Goal: Task Accomplishment & Management: Manage account settings

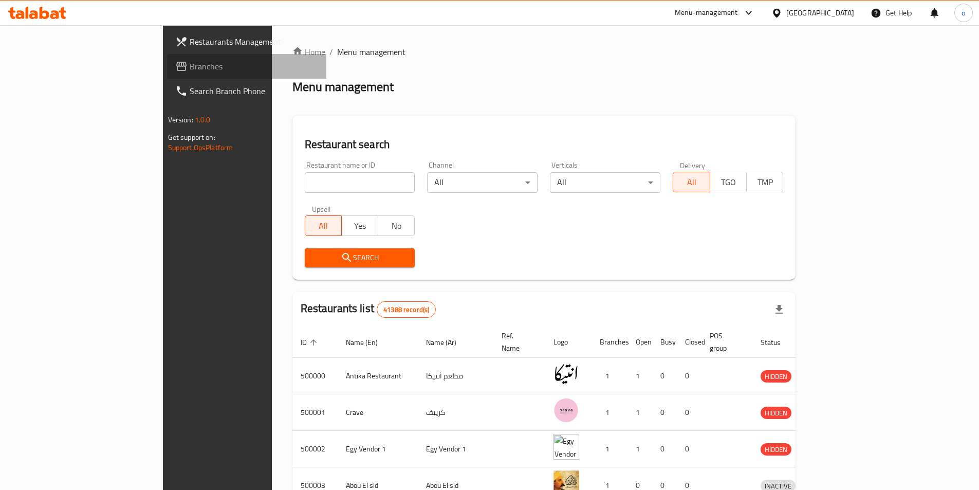
click at [190, 68] on span "Branches" at bounding box center [254, 66] width 128 height 12
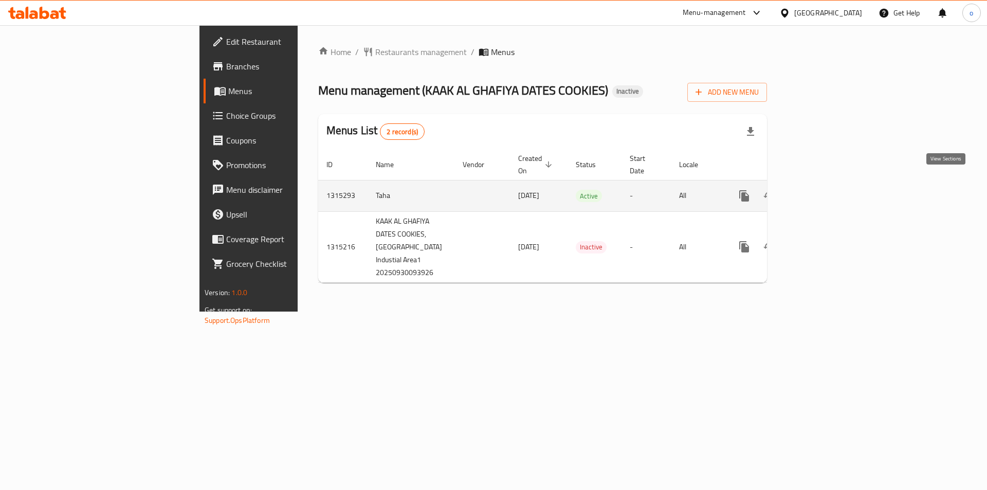
click at [824, 190] on icon "enhanced table" at bounding box center [818, 196] width 12 height 12
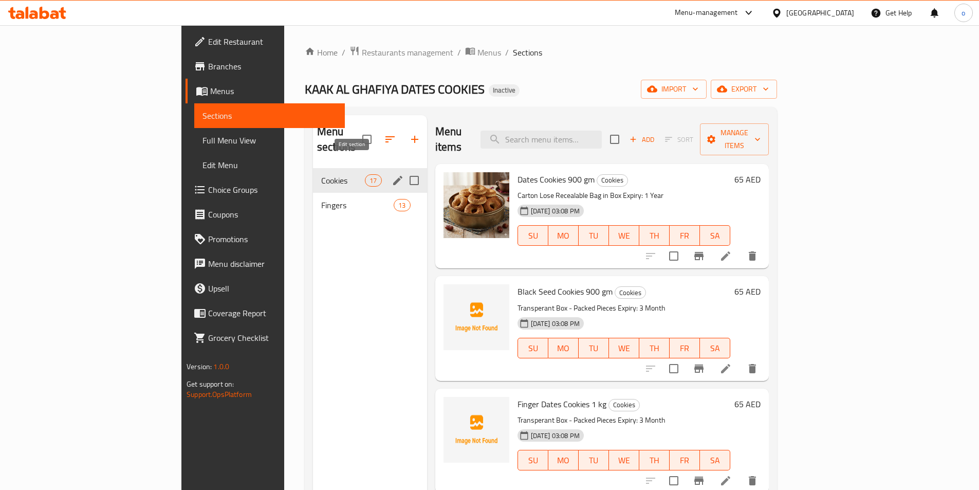
click at [390, 173] on button "edit" at bounding box center [397, 180] width 15 height 15
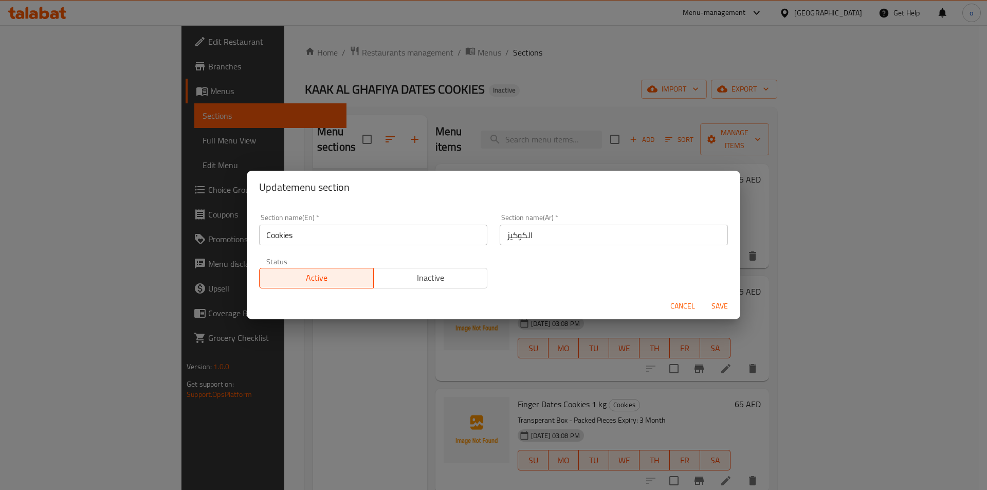
click at [257, 369] on div "Update menu section Section name(En)   * Cookies Section name(En) * Section nam…" at bounding box center [493, 245] width 987 height 490
click at [689, 303] on span "Cancel" at bounding box center [682, 306] width 25 height 13
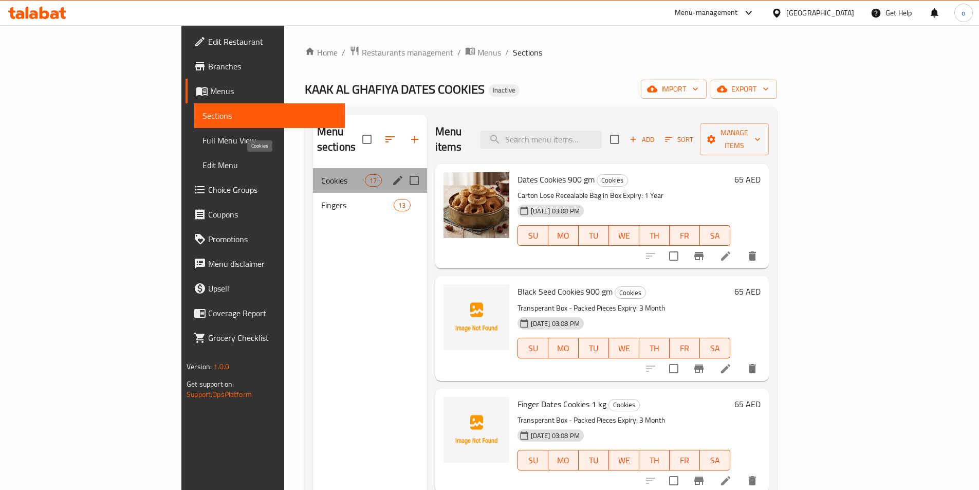
click at [321, 174] on span "Cookies" at bounding box center [343, 180] width 44 height 12
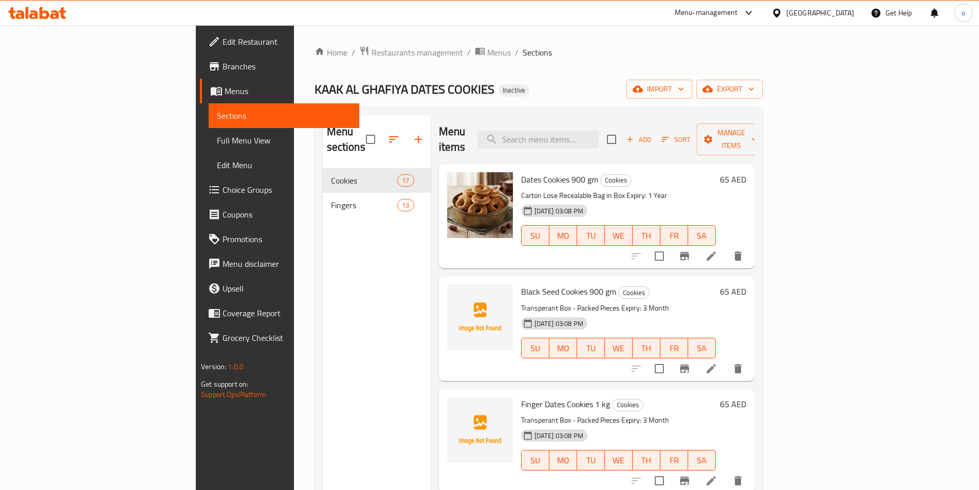
click at [716, 251] on icon at bounding box center [711, 255] width 9 height 9
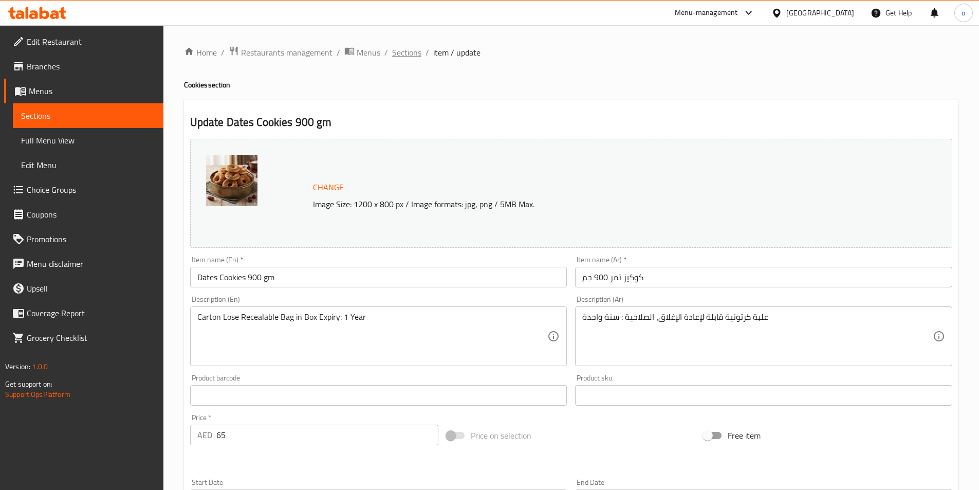
click at [399, 52] on span "Sections" at bounding box center [406, 52] width 29 height 12
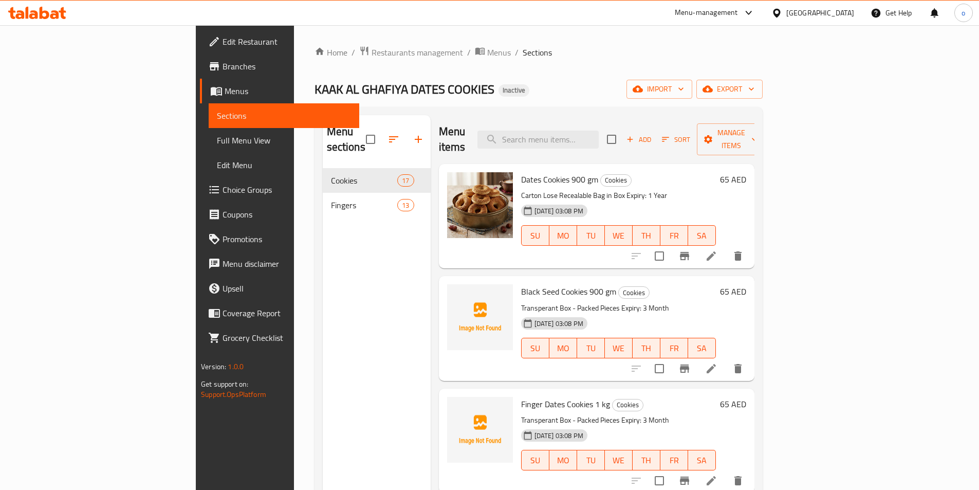
click at [521, 284] on span "Black Seed Cookies 900 gm" at bounding box center [568, 291] width 95 height 15
drag, startPoint x: 474, startPoint y: 165, endPoint x: 547, endPoint y: 170, distance: 73.1
click at [547, 172] on span "Dates Cookies 900 gm" at bounding box center [559, 179] width 77 height 15
copy span "Dates Cookies 900 gm"
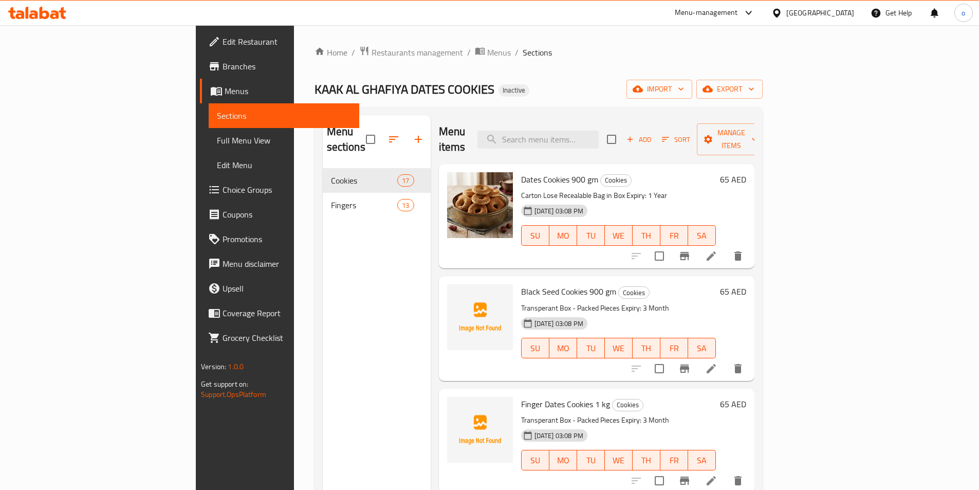
click at [763, 76] on div "Home / Restaurants management / Menus / Sections KAAK AL GHAFIYA DATES COOKIES …" at bounding box center [538, 329] width 448 height 567
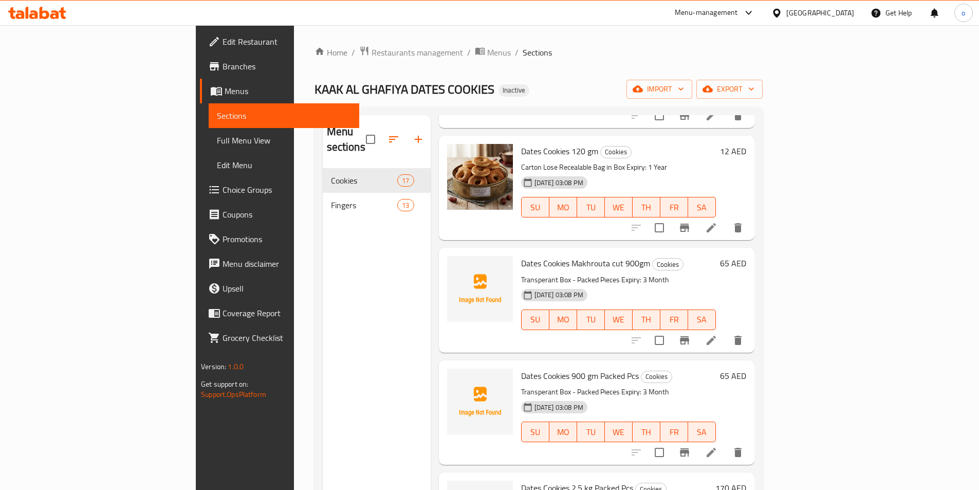
scroll to position [144, 0]
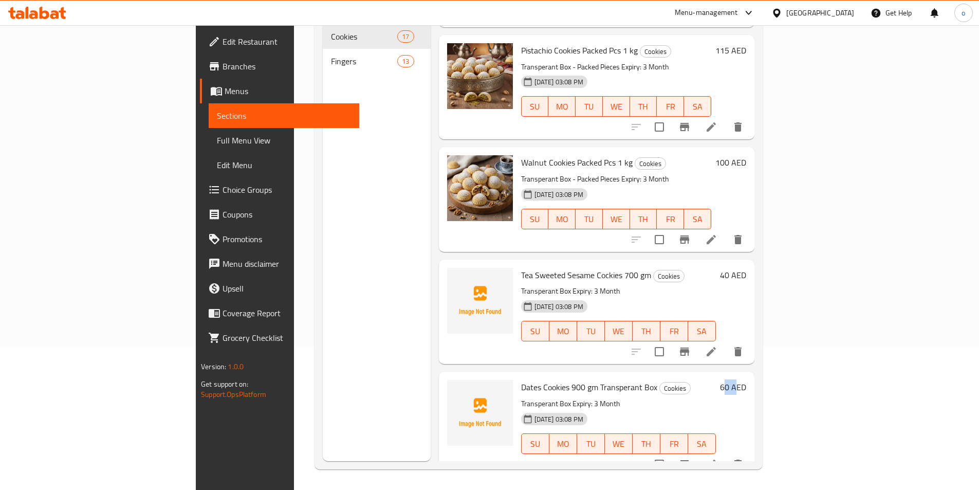
drag, startPoint x: 913, startPoint y: 375, endPoint x: 923, endPoint y: 374, distance: 10.8
click at [746, 380] on h6 "60 AED" at bounding box center [733, 387] width 26 height 14
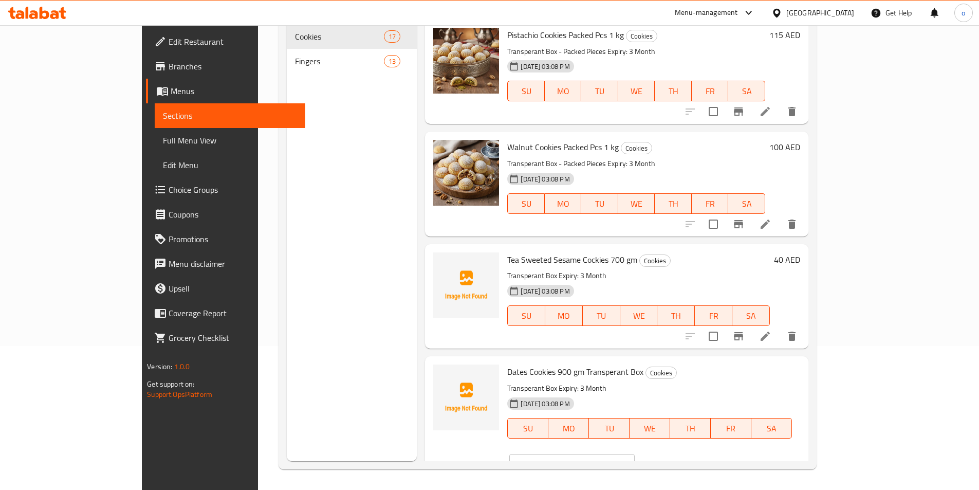
click at [780, 462] on li at bounding box center [765, 471] width 29 height 18
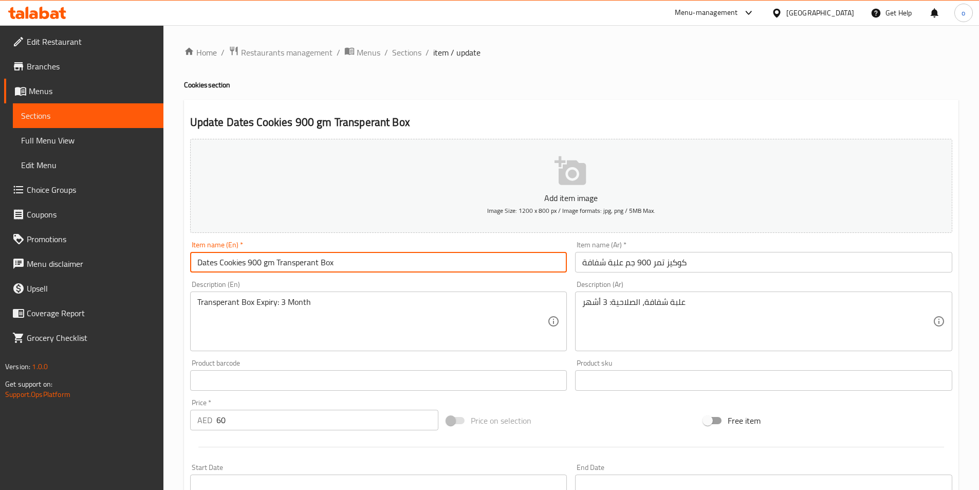
click at [467, 265] on input "Dates Cookies 900 gm Transperant Box" at bounding box center [378, 262] width 377 height 21
click at [396, 48] on span "Sections" at bounding box center [406, 52] width 29 height 12
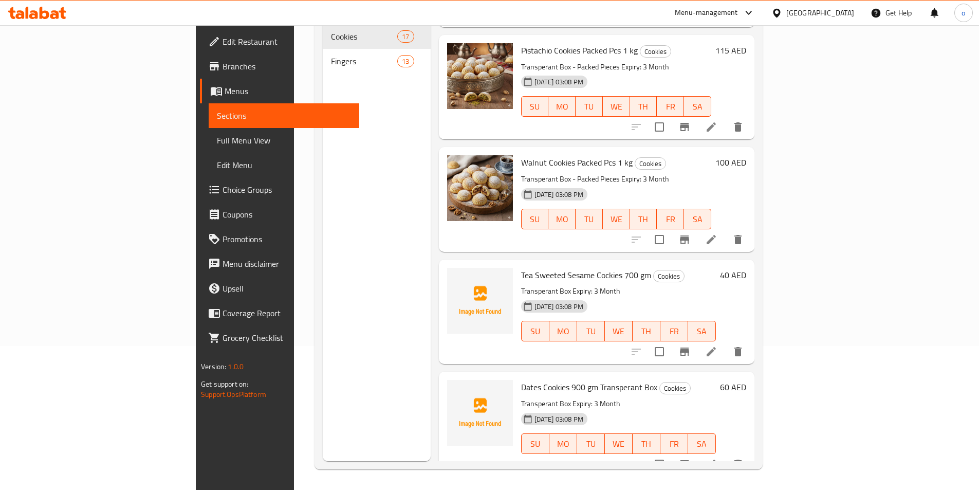
scroll to position [927, 0]
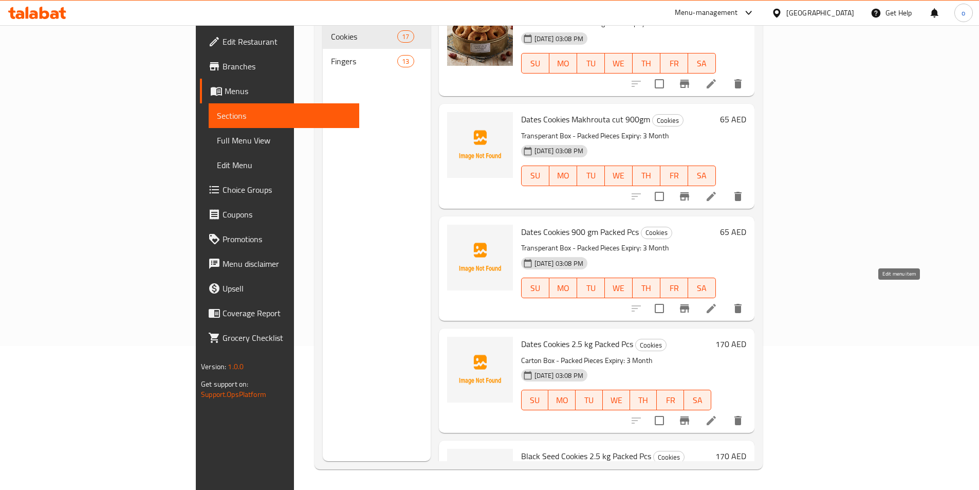
click at [717, 302] on icon at bounding box center [711, 308] width 12 height 12
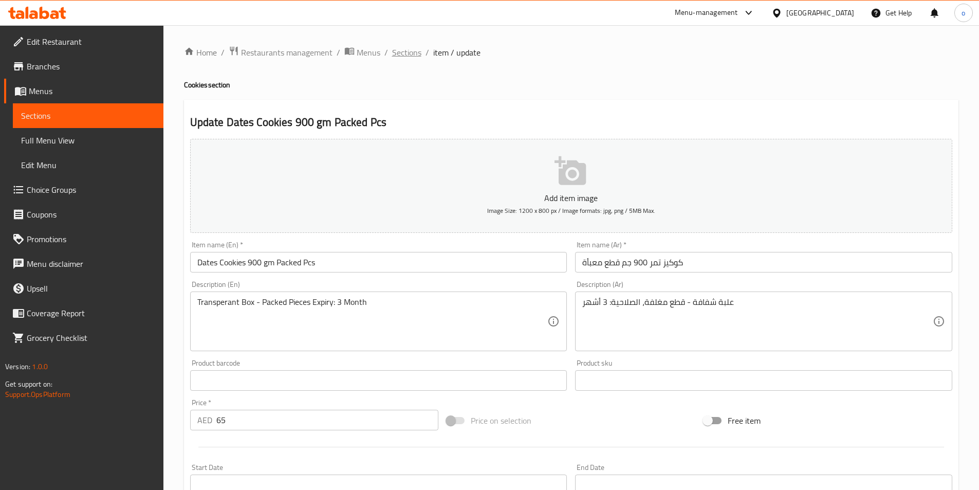
click at [406, 51] on span "Sections" at bounding box center [406, 52] width 29 height 12
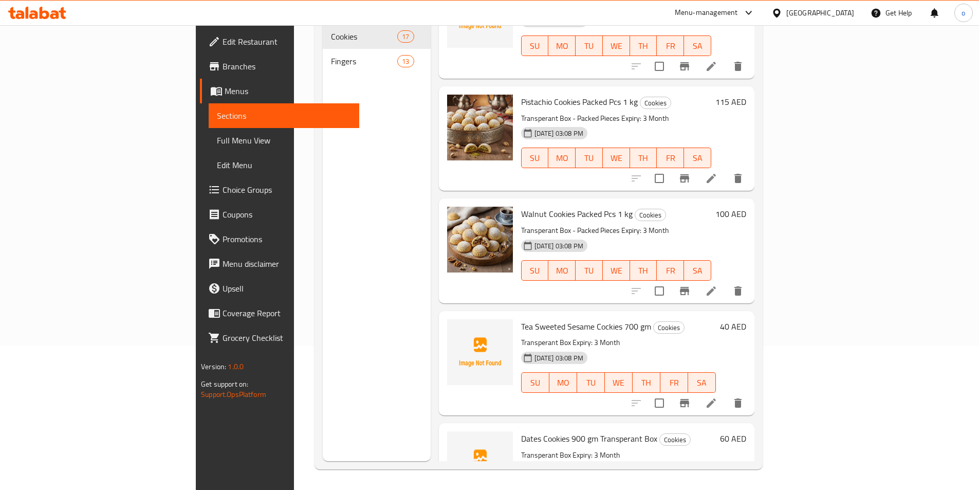
scroll to position [1445, 0]
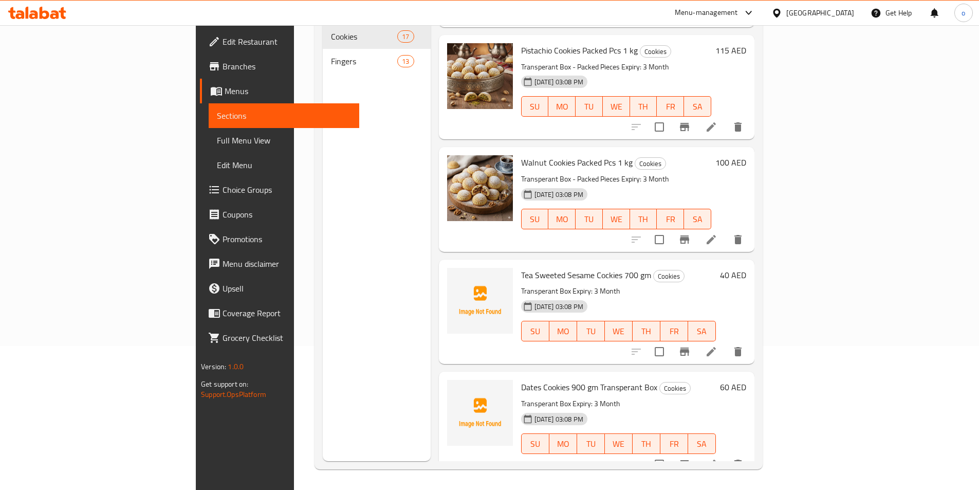
click at [726, 455] on li at bounding box center [711, 464] width 29 height 18
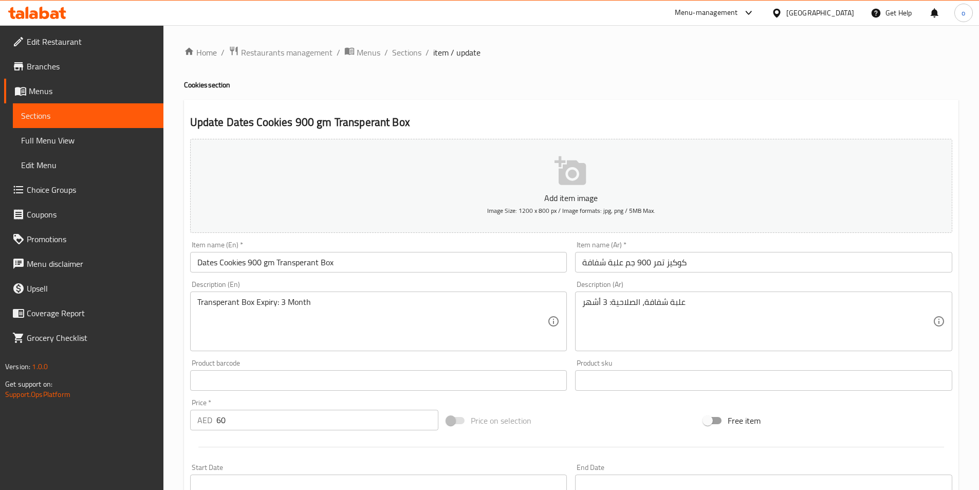
scroll to position [236, 0]
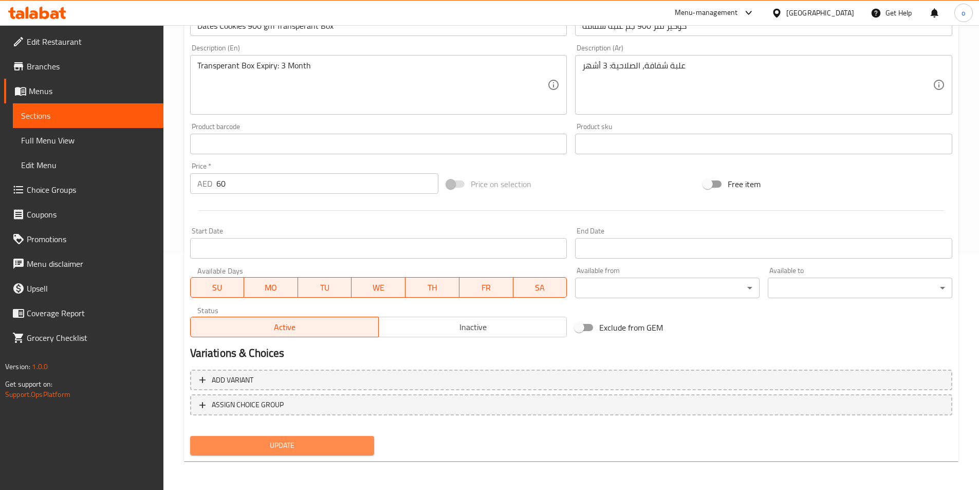
click at [342, 455] on button "Update" at bounding box center [282, 445] width 184 height 19
click at [54, 107] on link "Sections" at bounding box center [88, 115] width 151 height 25
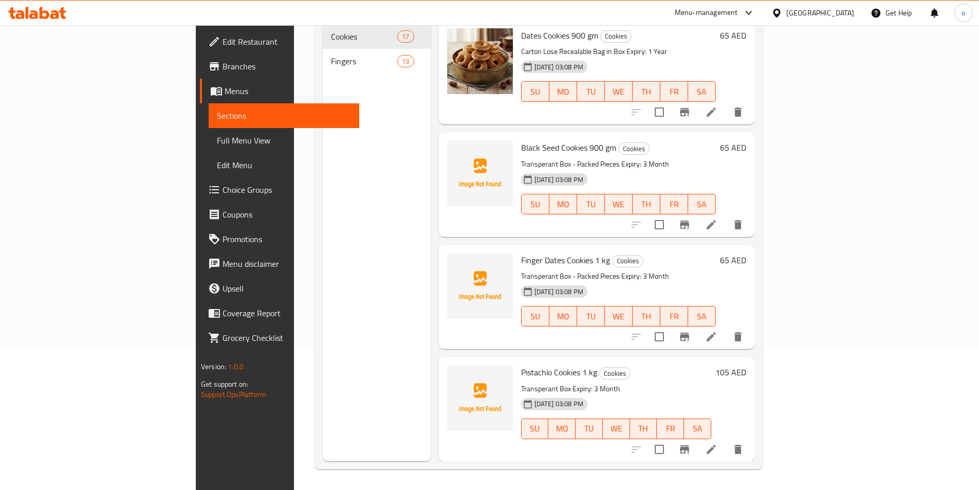
scroll to position [144, 0]
click at [657, 14] on div "Menu-management United Arab Emirates Get Help o" at bounding box center [489, 13] width 979 height 25
click at [217, 117] on span "Sections" at bounding box center [284, 115] width 134 height 12
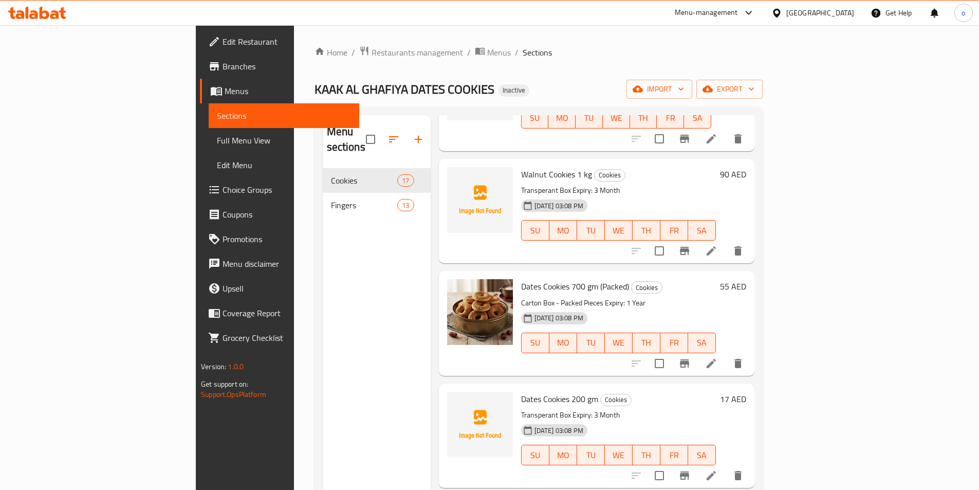
scroll to position [462, 0]
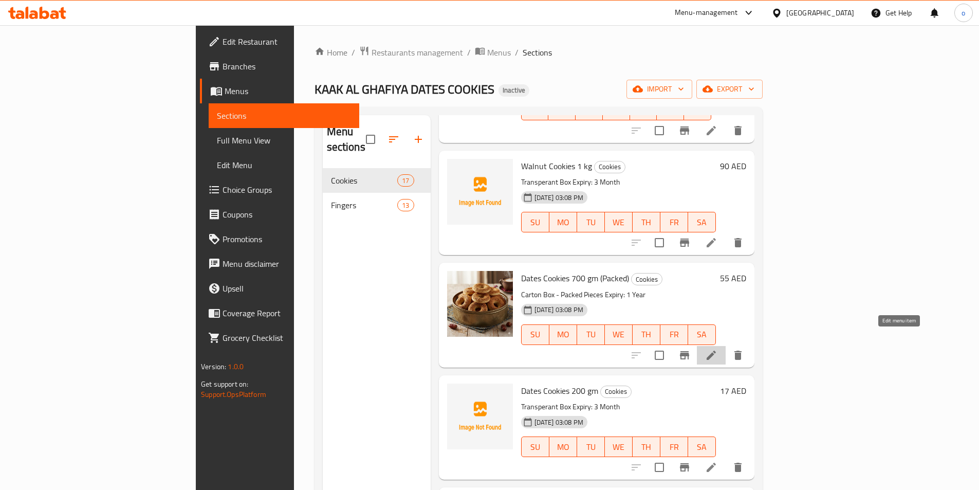
click at [717, 349] on icon at bounding box center [711, 355] width 12 height 12
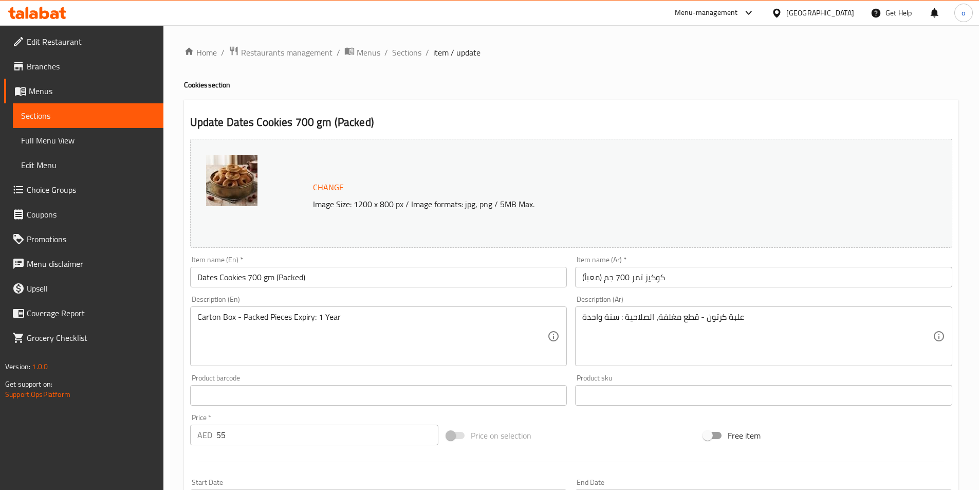
click at [108, 114] on span "Sections" at bounding box center [88, 115] width 134 height 12
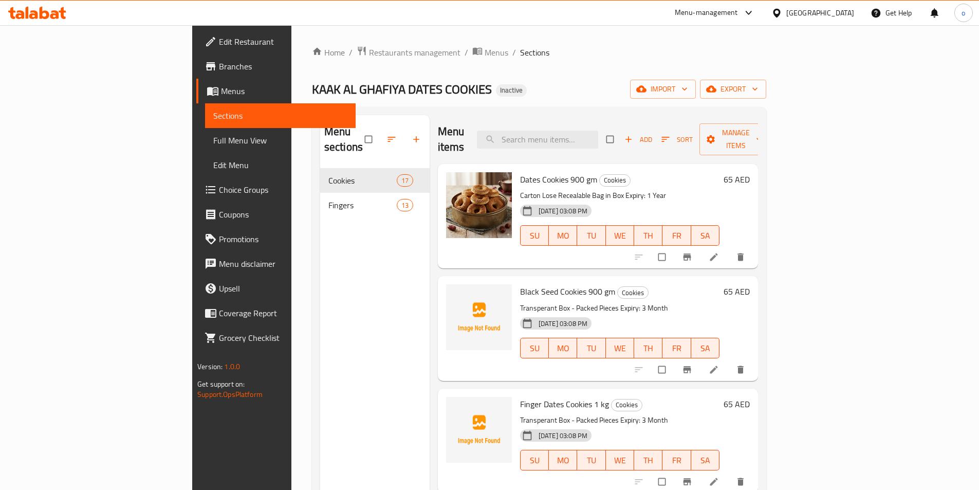
click at [205, 147] on link "Full Menu View" at bounding box center [280, 140] width 151 height 25
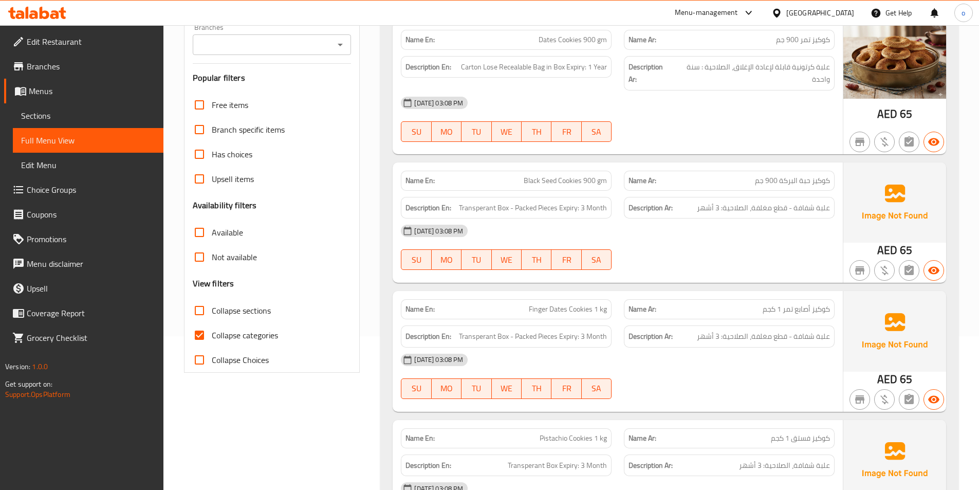
scroll to position [154, 0]
click at [198, 335] on input "Collapse categories" at bounding box center [199, 334] width 25 height 25
checkbox input "false"
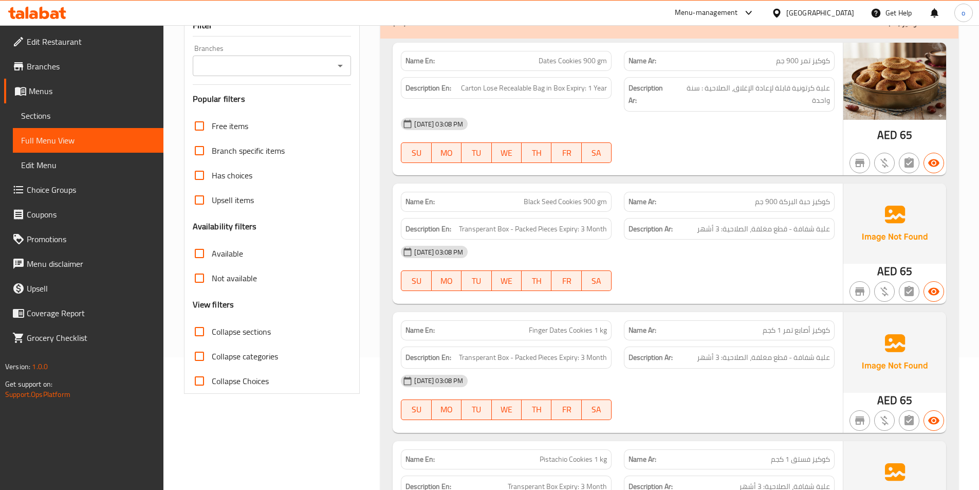
scroll to position [225, 0]
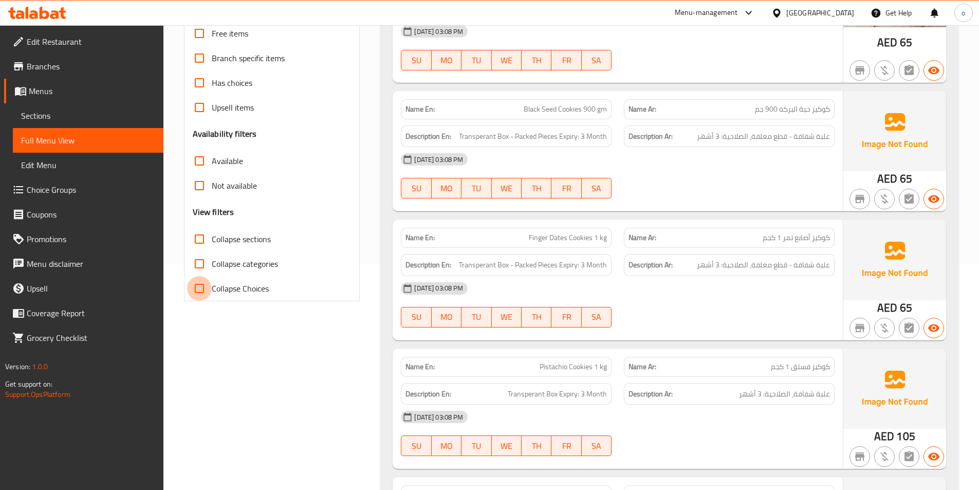
click at [203, 288] on input "Collapse Choices" at bounding box center [199, 288] width 25 height 25
checkbox input "false"
click at [199, 272] on input "Collapse categories" at bounding box center [199, 263] width 25 height 25
checkbox input "true"
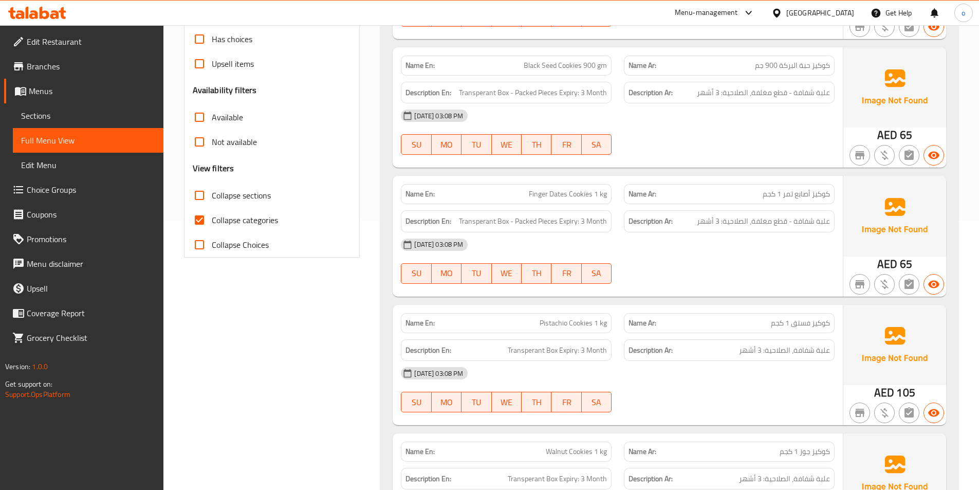
scroll to position [0, 0]
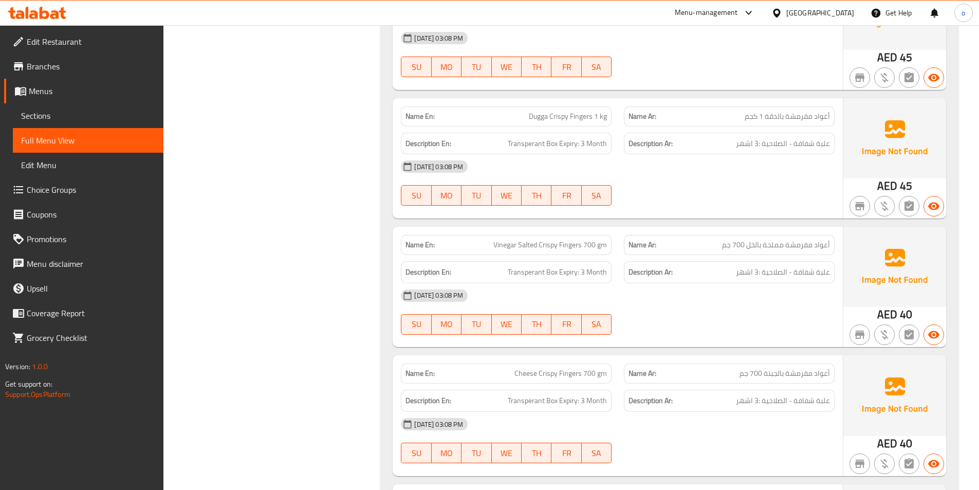
scroll to position [2869, 0]
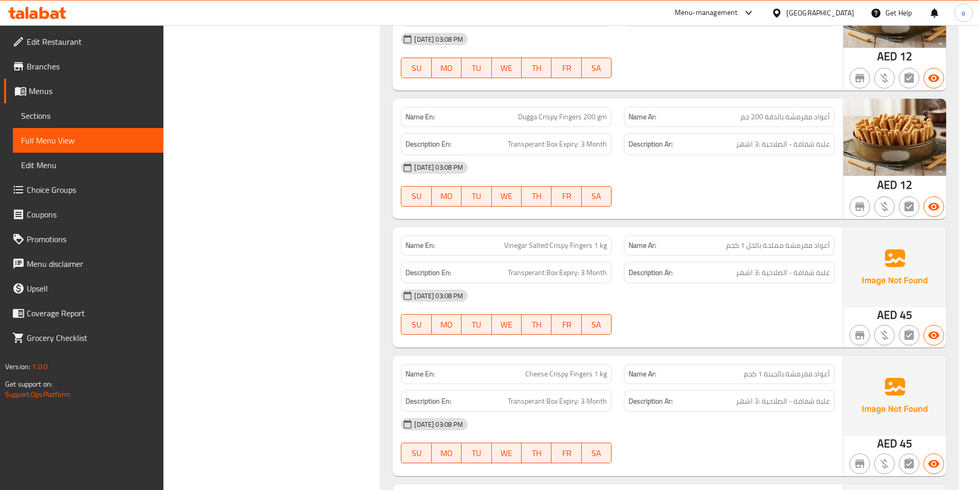
click at [750, 47] on div "30-09-2025 03:08 PM" at bounding box center [618, 39] width 446 height 25
click at [661, 3] on div "Menu-management United Arab Emirates Get Help o" at bounding box center [489, 13] width 979 height 25
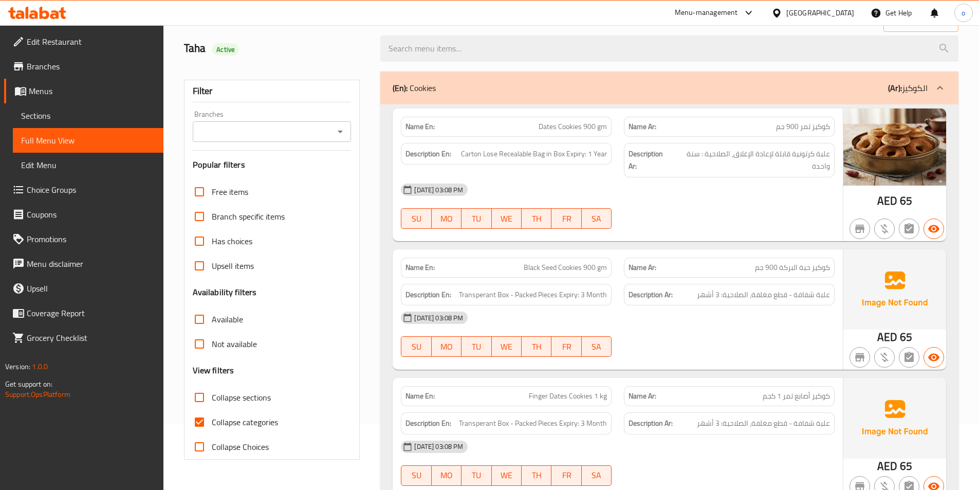
scroll to position [154, 0]
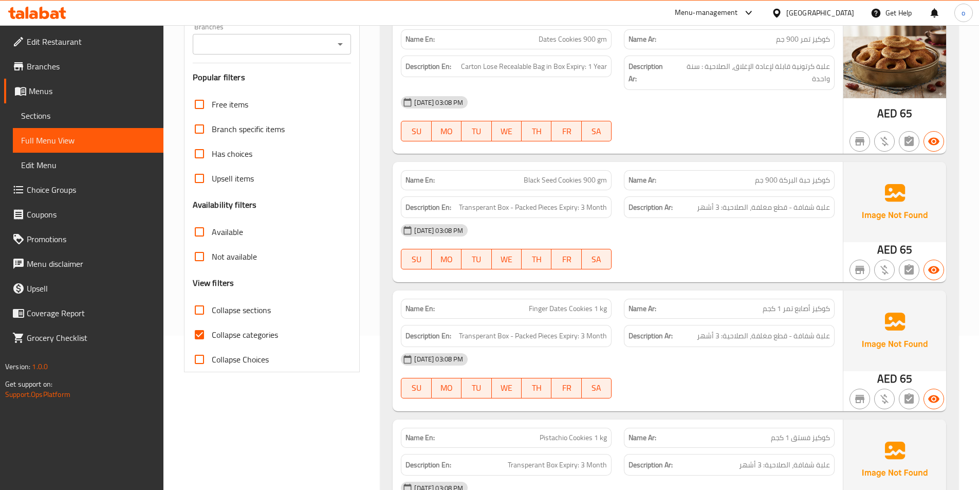
click at [198, 316] on input "Collapse sections" at bounding box center [199, 310] width 25 height 25
checkbox input "true"
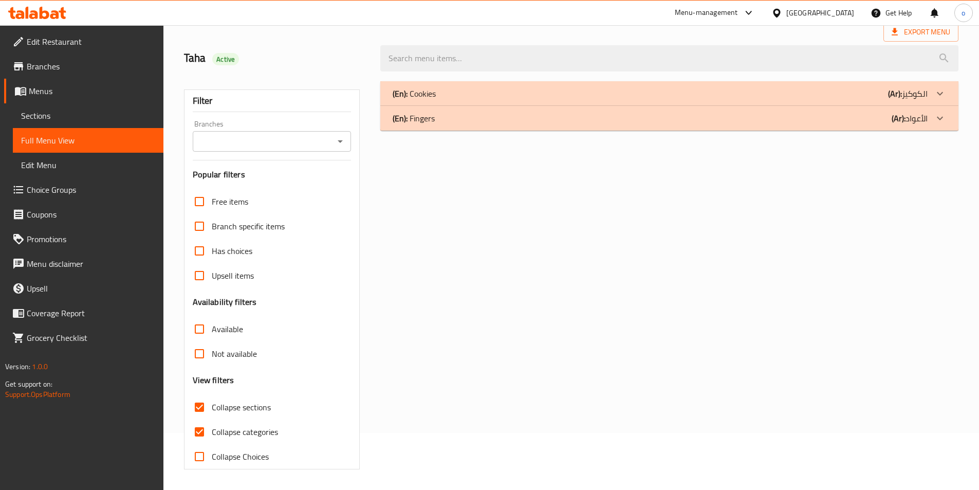
click at [201, 336] on div "Free items Branch specific items Has choices Upsell items Availability filters …" at bounding box center [272, 329] width 159 height 280
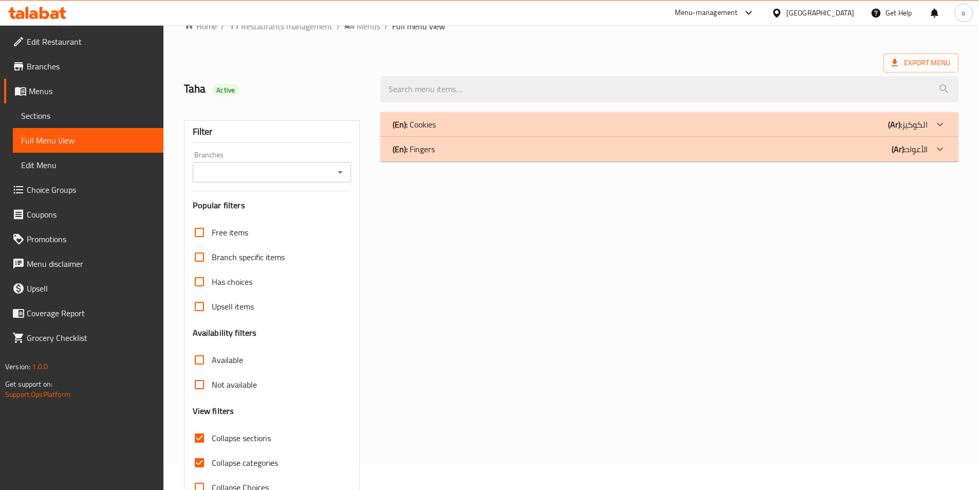
scroll to position [51, 0]
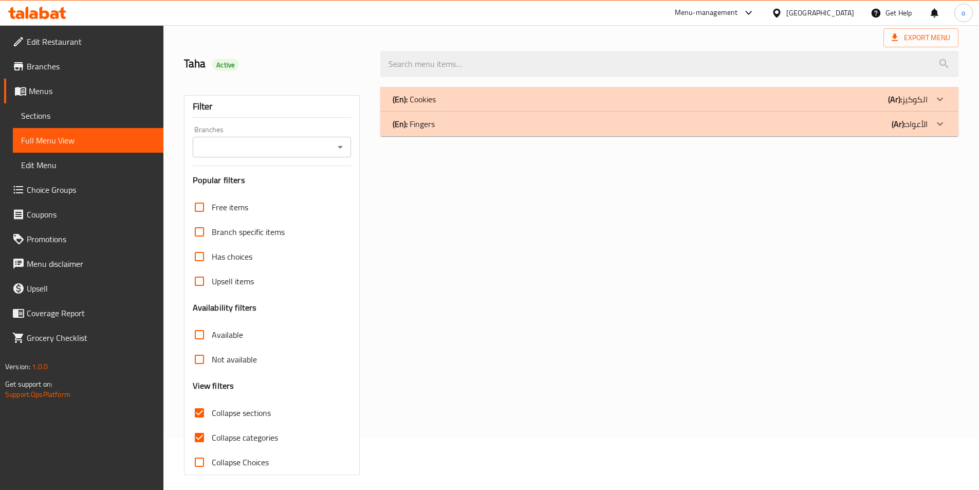
click at [210, 436] on input "Collapse categories" at bounding box center [199, 437] width 25 height 25
checkbox input "false"
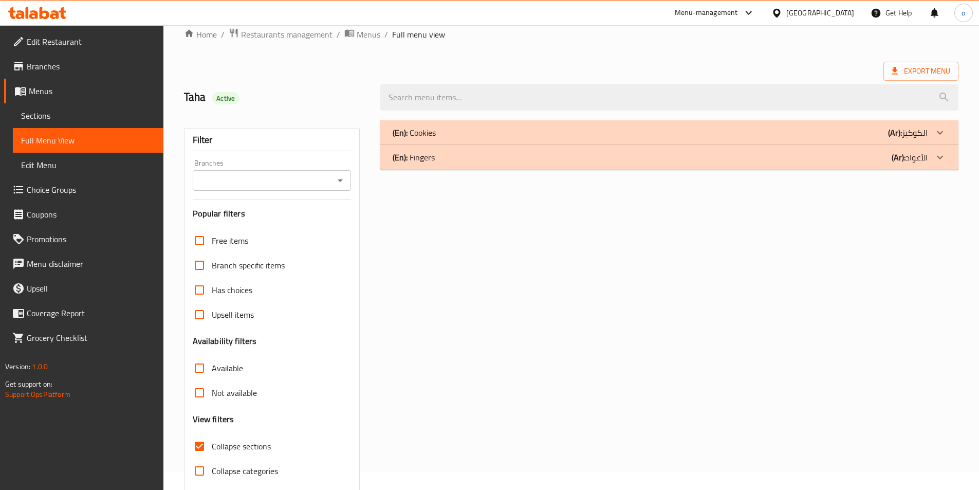
scroll to position [0, 0]
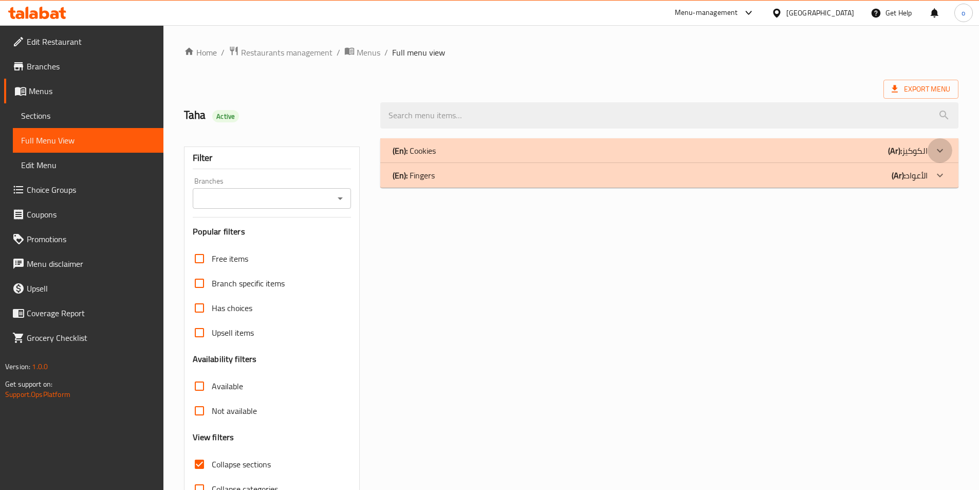
click at [932, 151] on div at bounding box center [940, 150] width 25 height 25
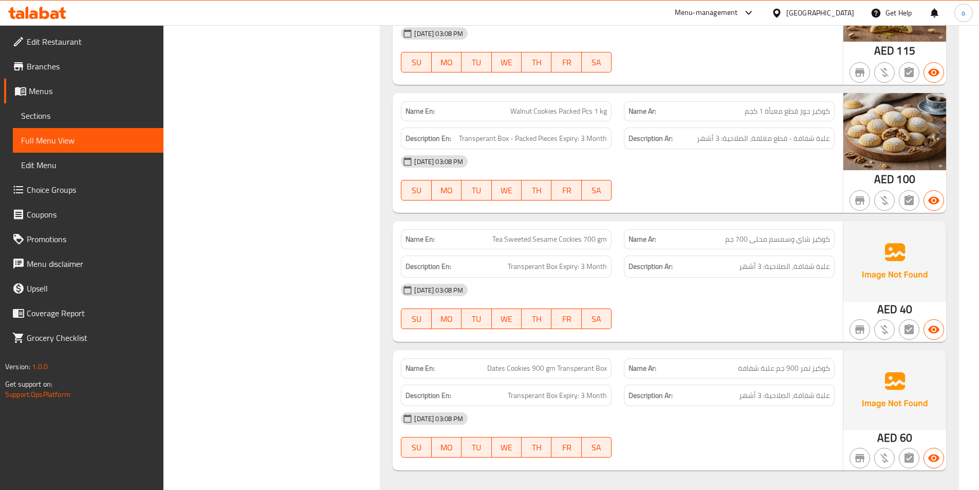
scroll to position [1973, 0]
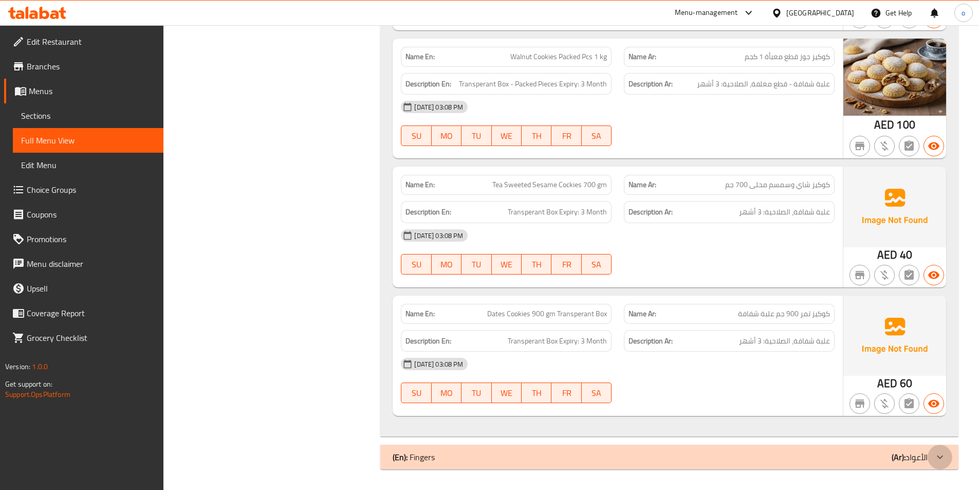
click at [943, 455] on icon at bounding box center [940, 457] width 12 height 12
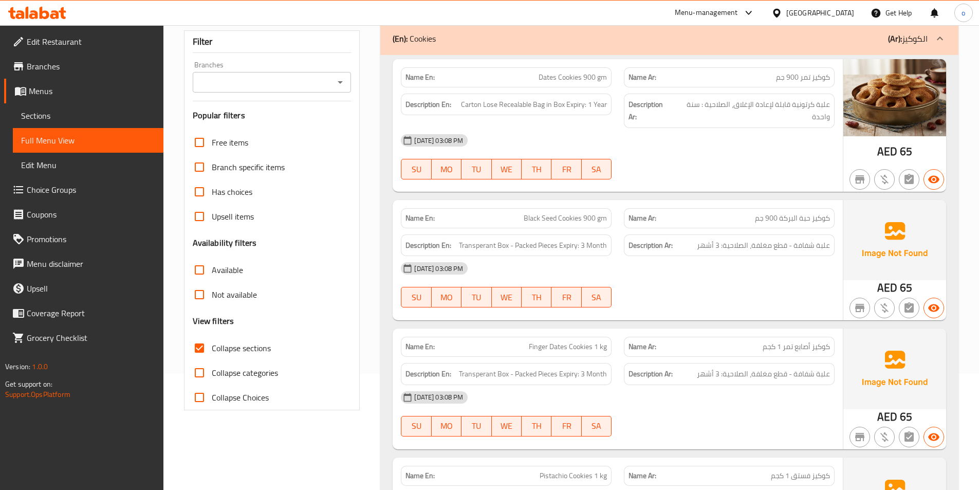
scroll to position [0, 0]
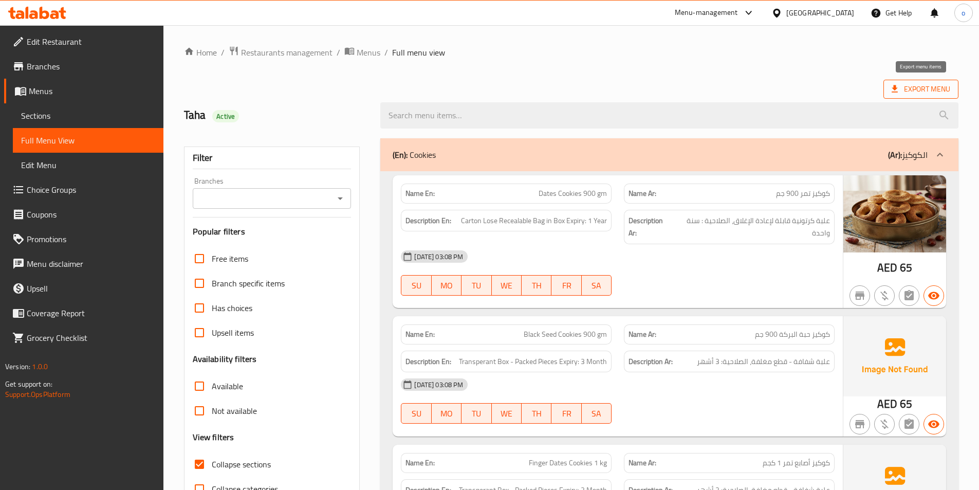
click at [900, 88] on icon at bounding box center [895, 89] width 10 height 10
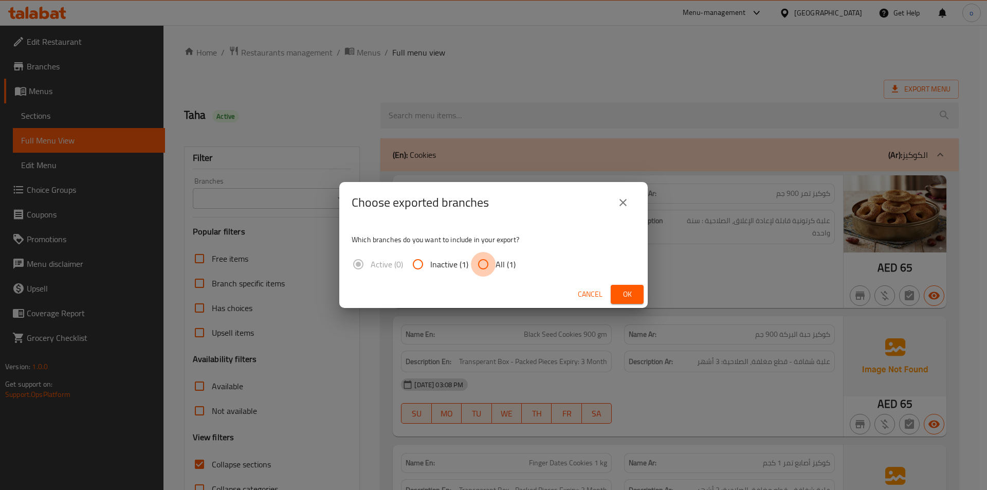
click at [485, 269] on input "All (1)" at bounding box center [483, 264] width 25 height 25
radio input "true"
click at [636, 298] on button "Ok" at bounding box center [626, 294] width 33 height 19
